Goal: Information Seeking & Learning: Understand process/instructions

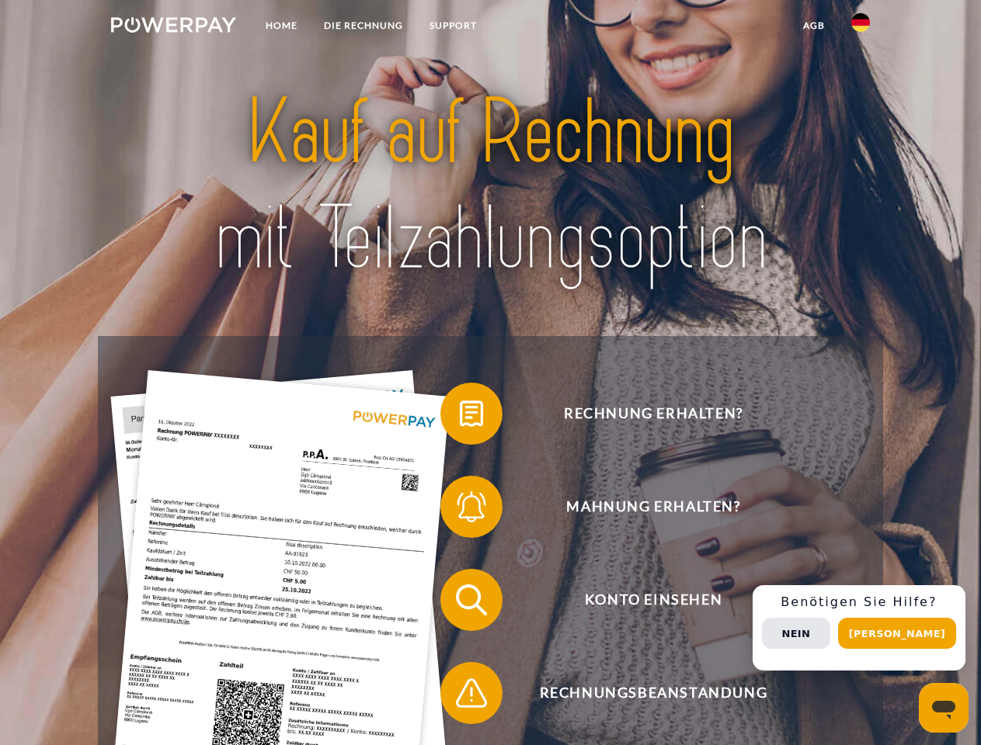
click at [173, 27] on img at bounding box center [173, 25] width 125 height 16
click at [860, 27] on img at bounding box center [860, 22] width 19 height 19
click at [813, 26] on link "agb" at bounding box center [814, 26] width 48 height 28
click at [460, 417] on span at bounding box center [448, 414] width 78 height 78
click at [460, 510] on span at bounding box center [448, 507] width 78 height 78
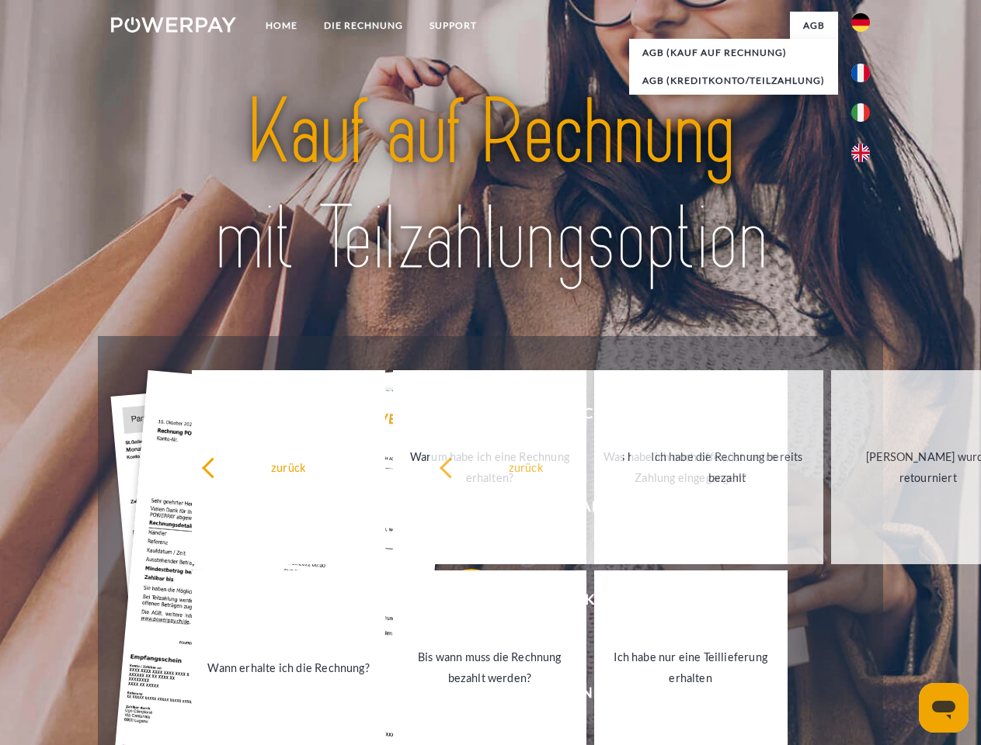
click at [460, 603] on link "Bis wann muss die Rechnung bezahlt werden?" at bounding box center [489, 668] width 193 height 194
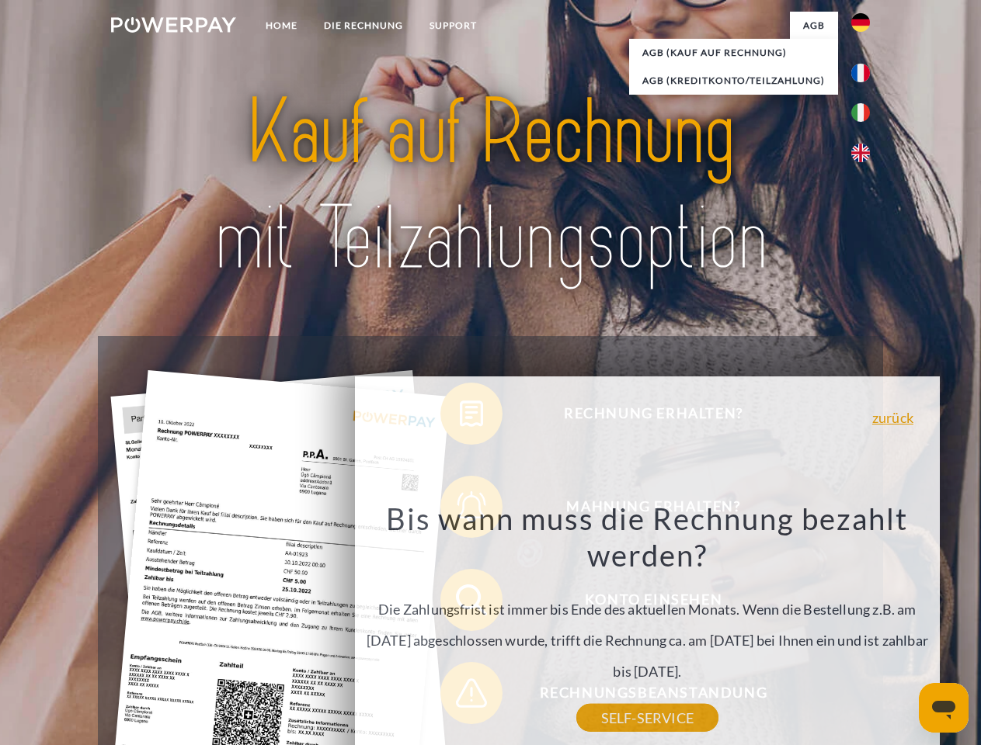
click at [460, 696] on div "Rechnung erhalten? Mahnung erhalten? Konto einsehen" at bounding box center [490, 646] width 784 height 621
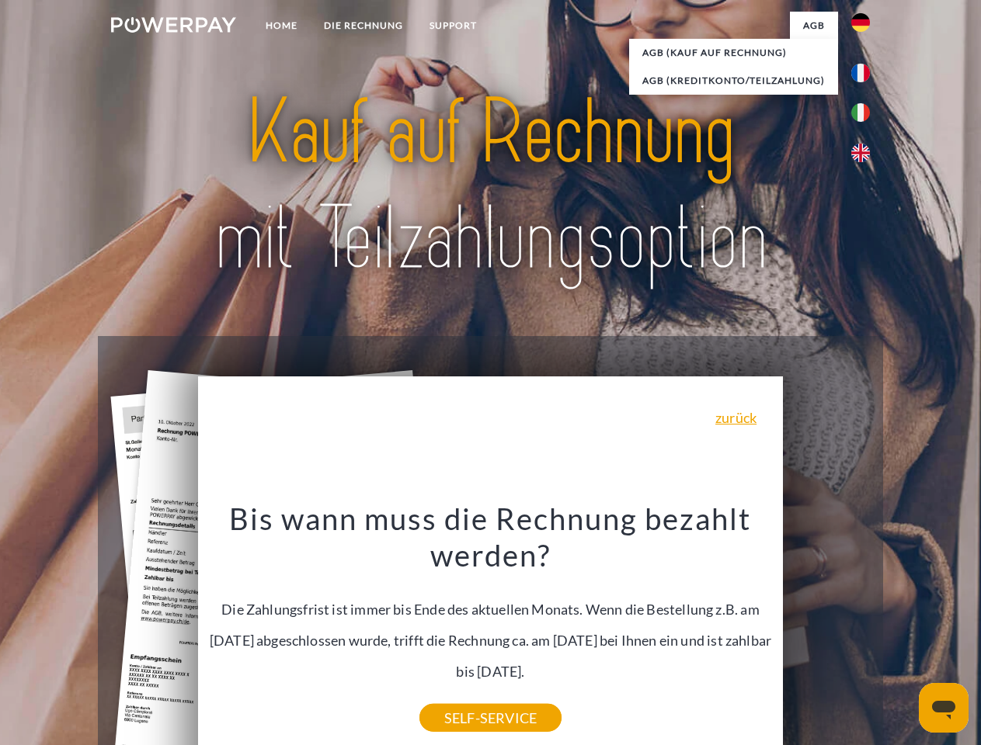
click at [864, 628] on div "Rechnung erhalten? Mahnung erhalten? Konto einsehen" at bounding box center [490, 646] width 784 height 621
click at [826, 631] on span "Konto einsehen" at bounding box center [653, 600] width 380 height 62
click at [902, 634] on header "Home DIE RECHNUNG SUPPORT" at bounding box center [490, 536] width 981 height 1072
